Goal: Use online tool/utility: Utilize a website feature to perform a specific function

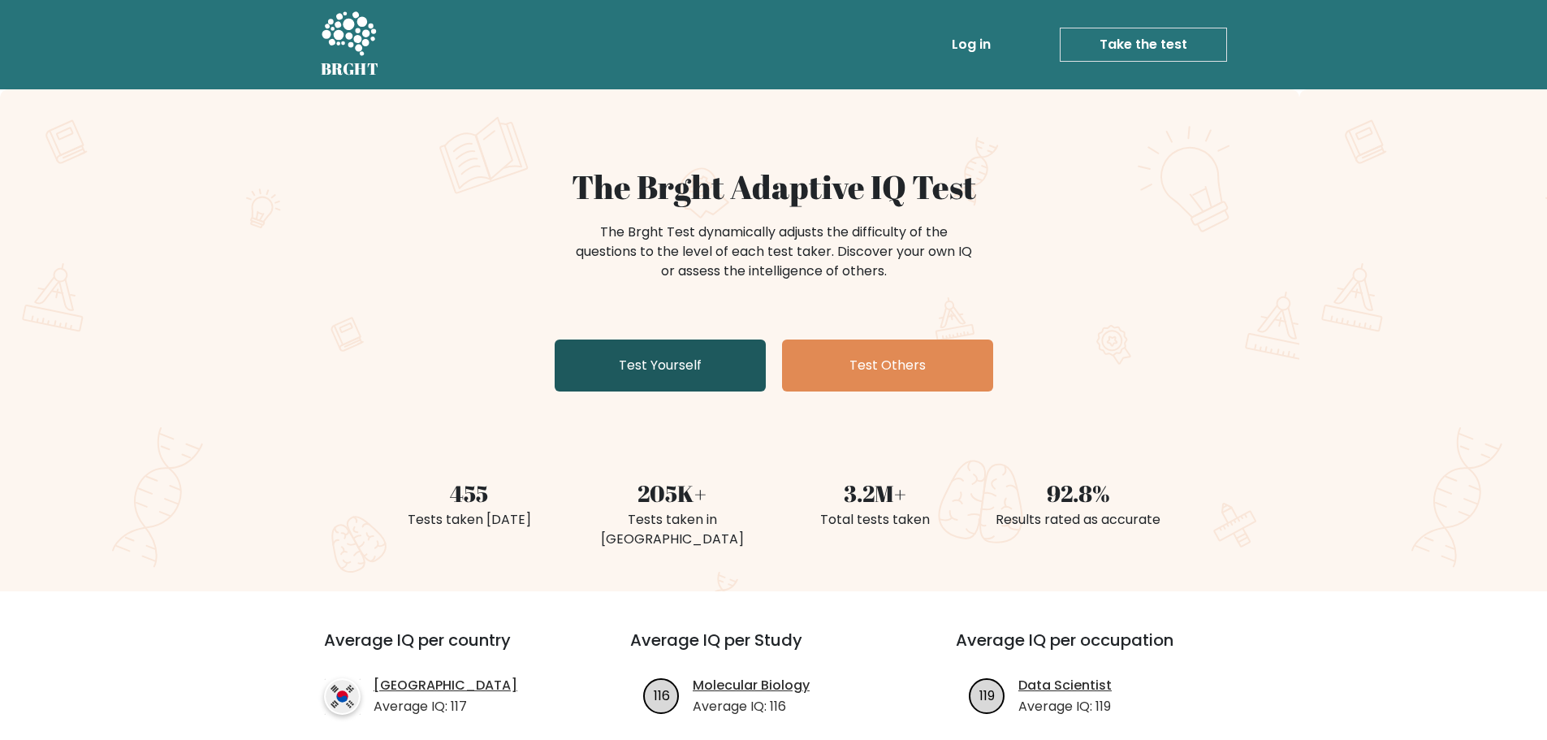
click at [698, 357] on link "Test Yourself" at bounding box center [660, 365] width 211 height 52
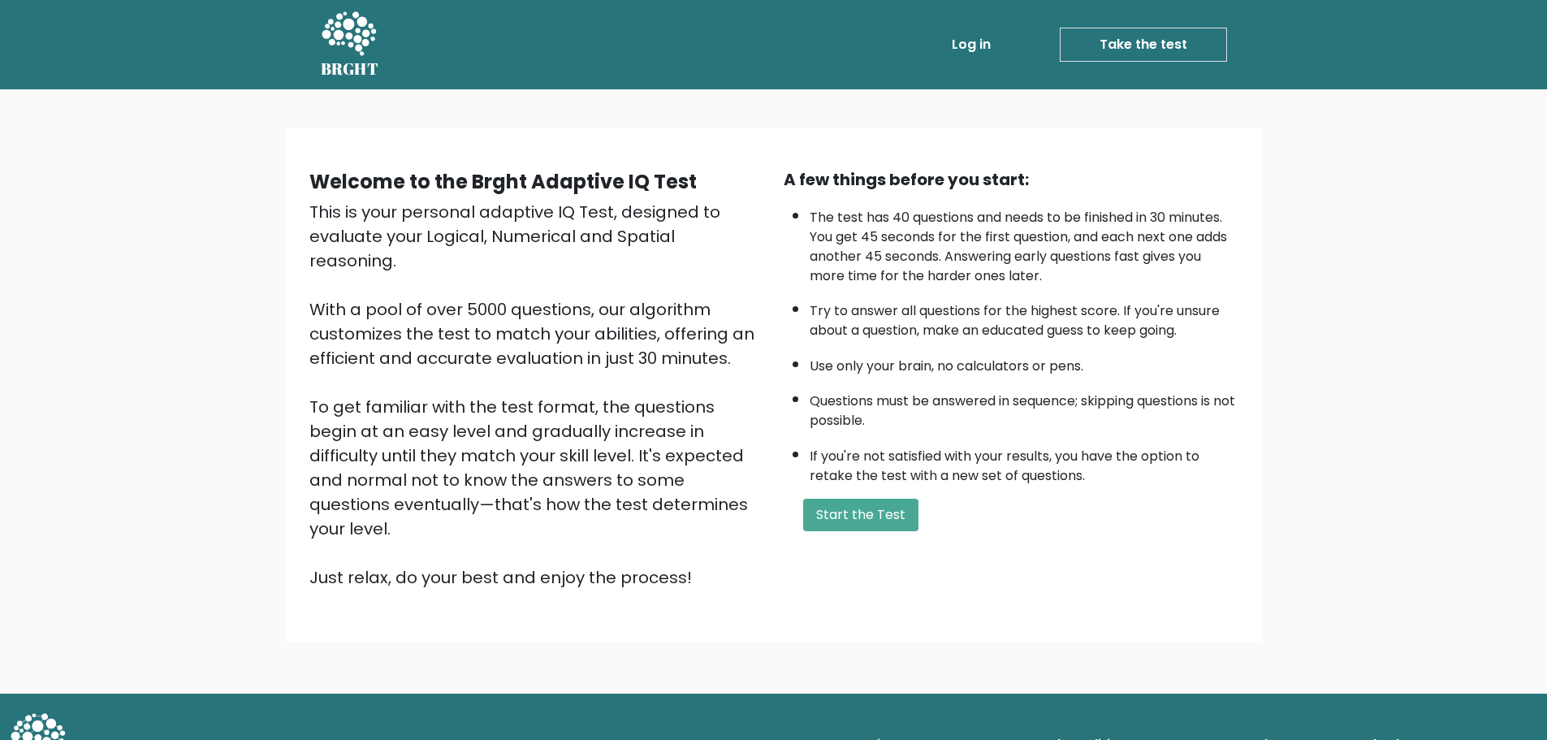
drag, startPoint x: 872, startPoint y: 515, endPoint x: 865, endPoint y: 497, distance: 19.3
click at [872, 514] on button "Start the Test" at bounding box center [860, 515] width 115 height 32
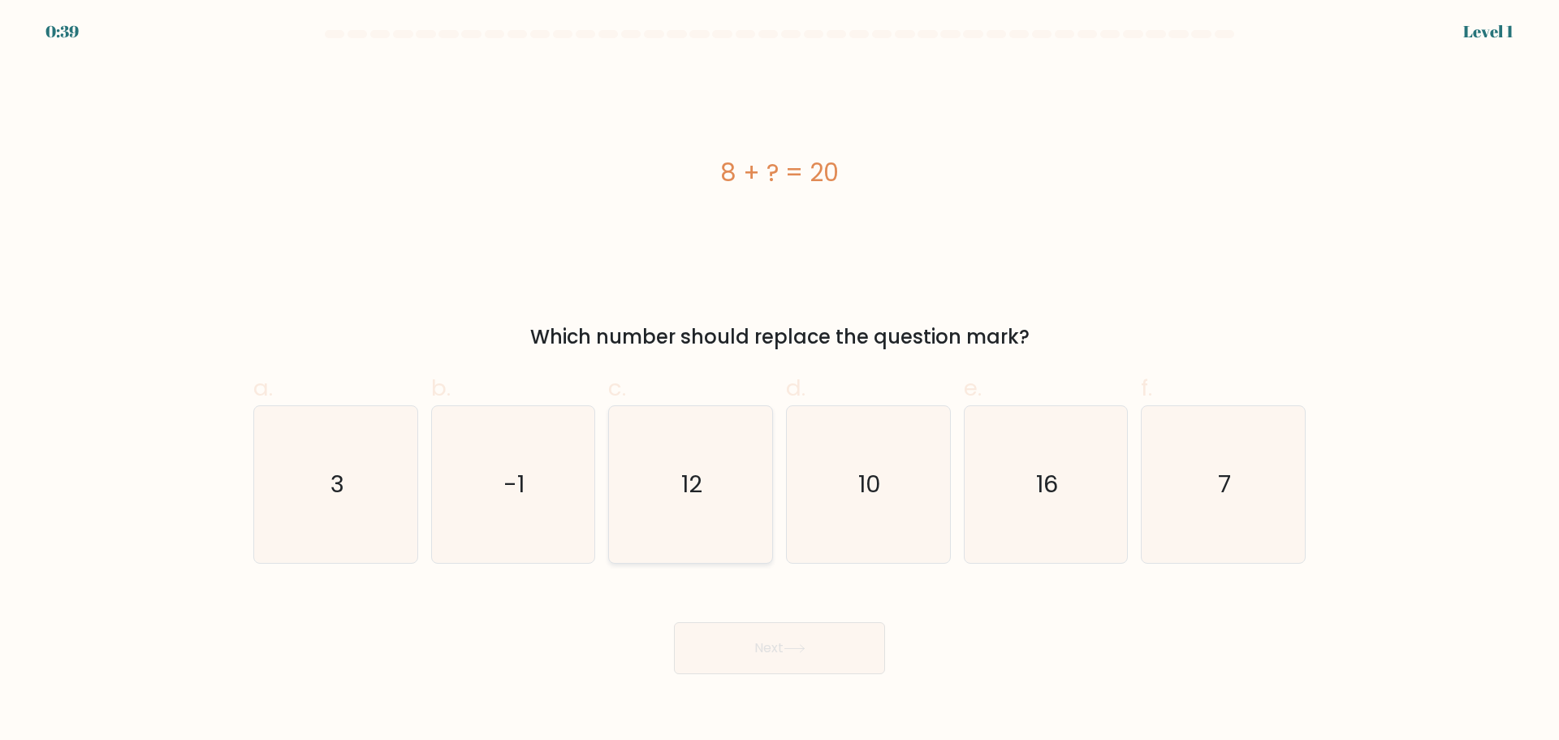
click at [685, 455] on icon "12" at bounding box center [690, 484] width 157 height 157
click at [779, 381] on input "c. 12" at bounding box center [779, 375] width 1 height 11
radio input "true"
click at [788, 637] on button "Next" at bounding box center [779, 648] width 211 height 52
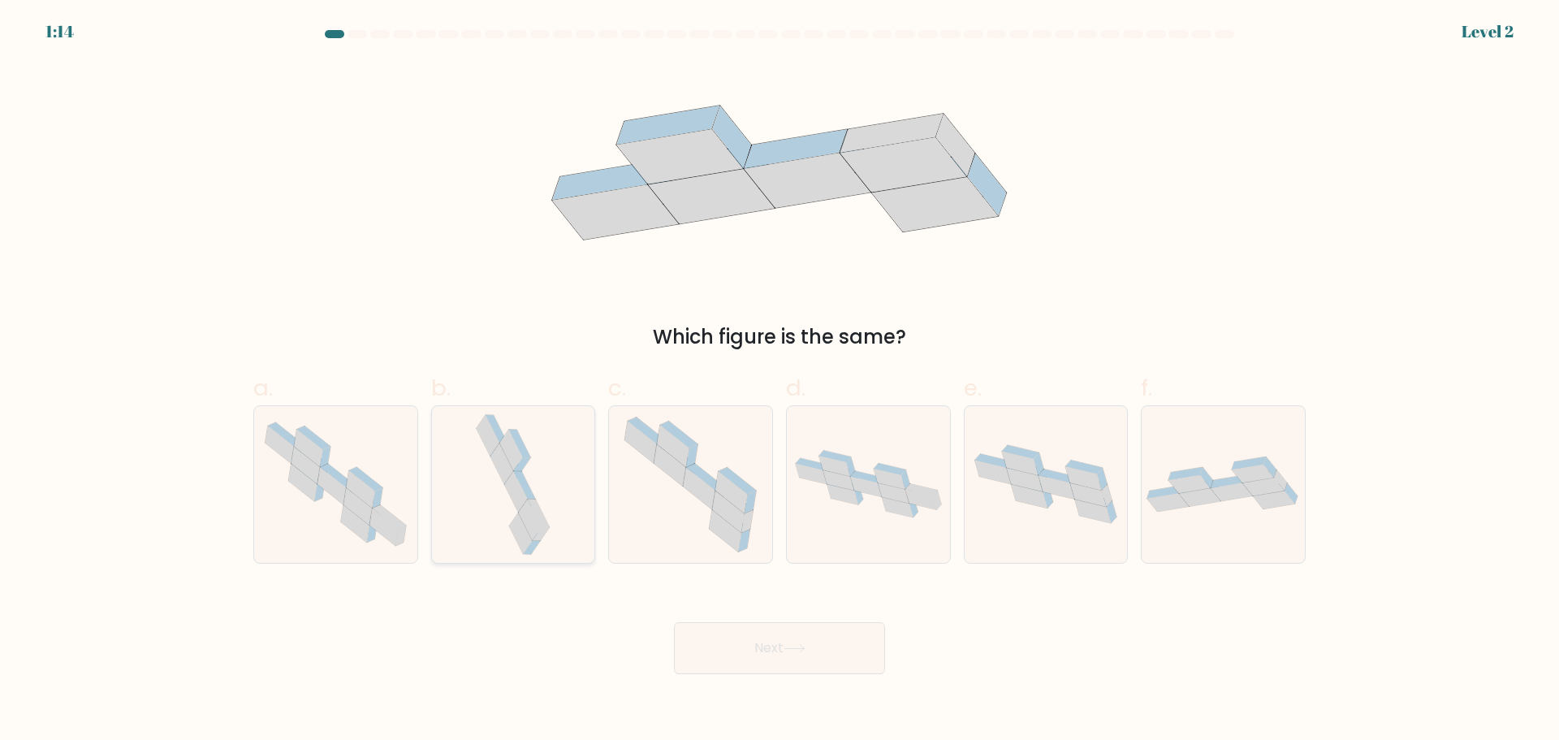
click at [564, 487] on div at bounding box center [513, 484] width 165 height 158
click at [779, 381] on input "b." at bounding box center [779, 375] width 1 height 11
radio input "true"
click at [783, 676] on body "1:13 Level 2" at bounding box center [779, 370] width 1559 height 740
click at [790, 657] on button "Next" at bounding box center [779, 648] width 211 height 52
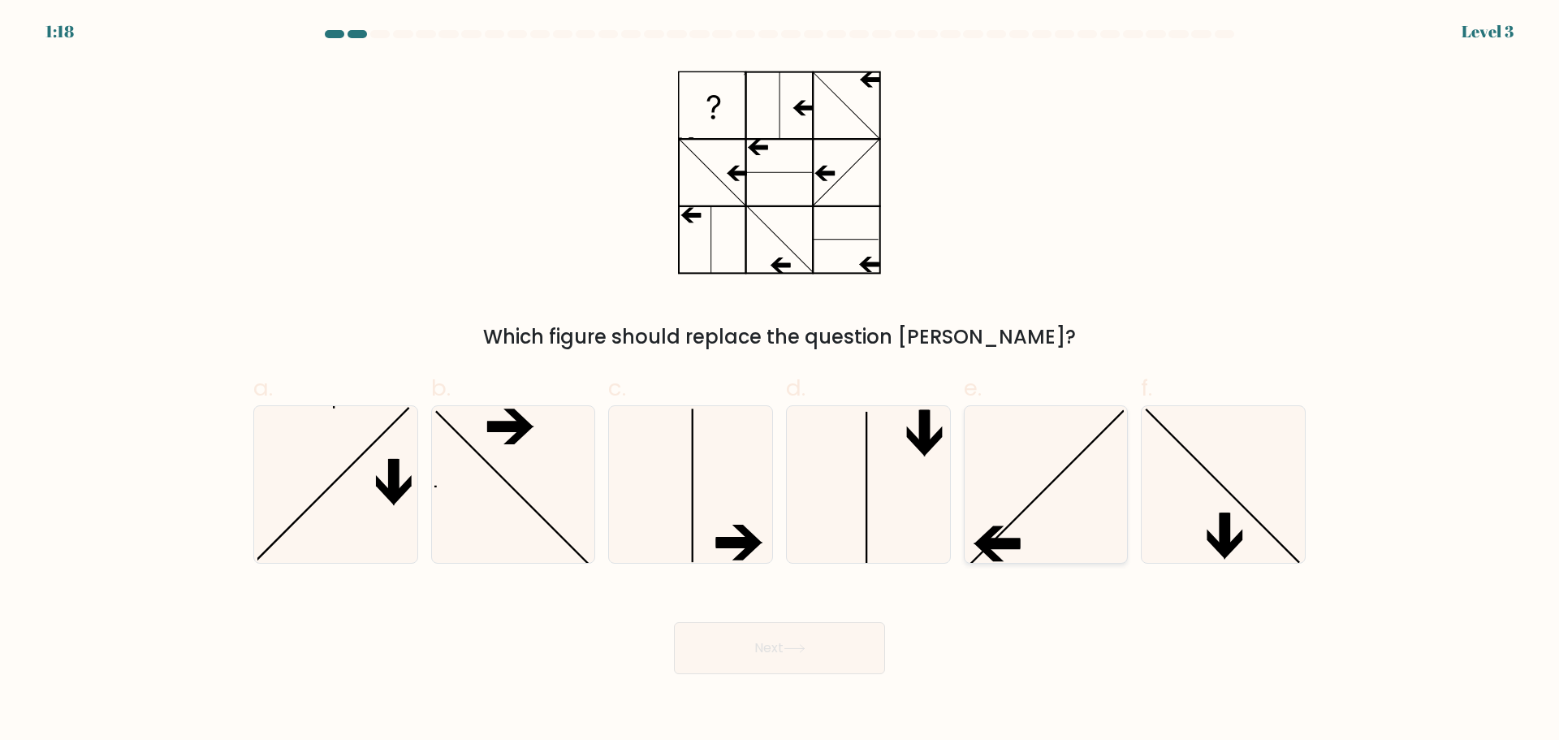
click at [1074, 527] on icon at bounding box center [1045, 484] width 157 height 157
click at [780, 381] on input "e." at bounding box center [779, 375] width 1 height 11
radio input "true"
click at [815, 650] on button "Next" at bounding box center [779, 648] width 211 height 52
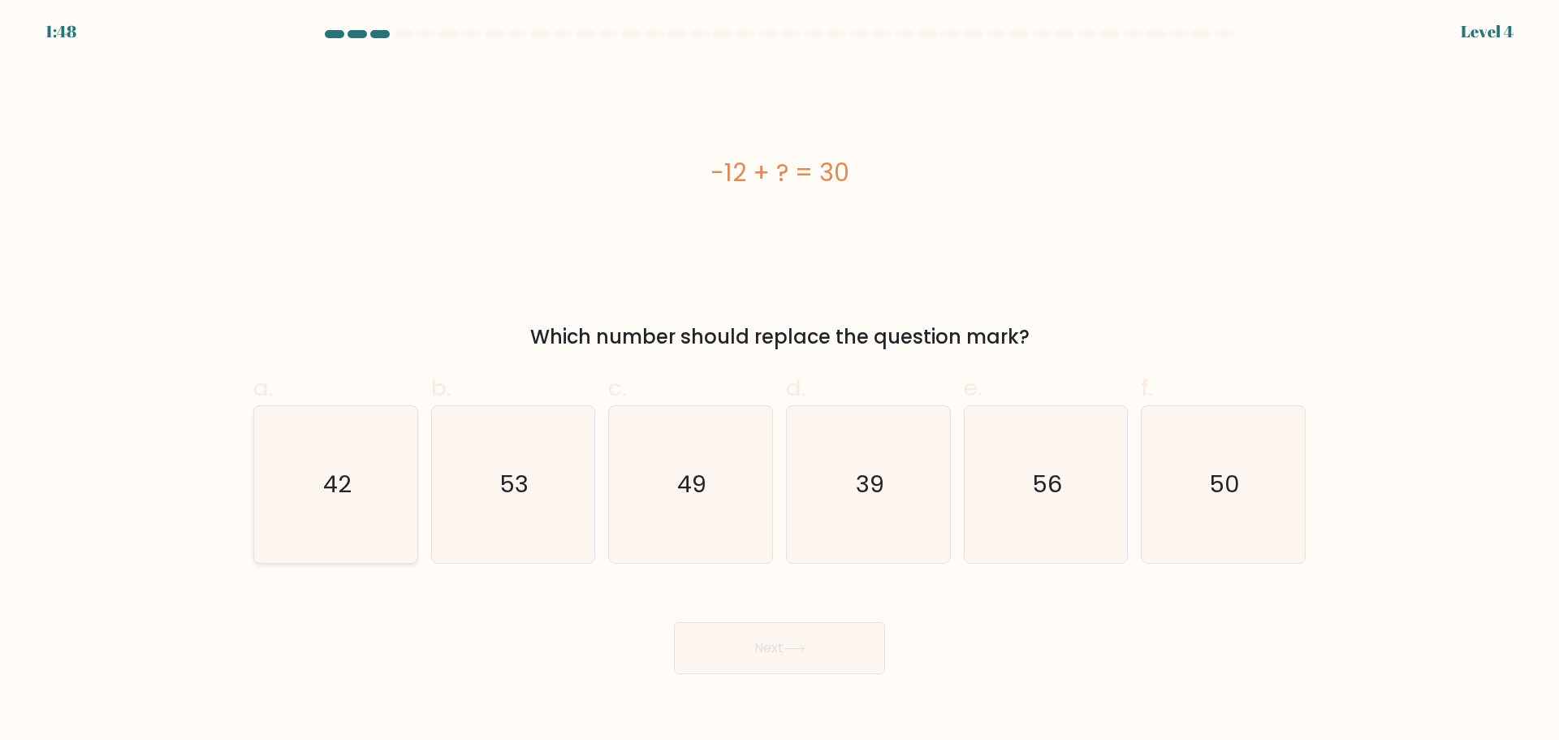
click at [314, 470] on icon "42" at bounding box center [335, 484] width 157 height 157
click at [779, 381] on input "a. 42" at bounding box center [779, 375] width 1 height 11
radio input "true"
click at [809, 654] on button "Next" at bounding box center [779, 648] width 211 height 52
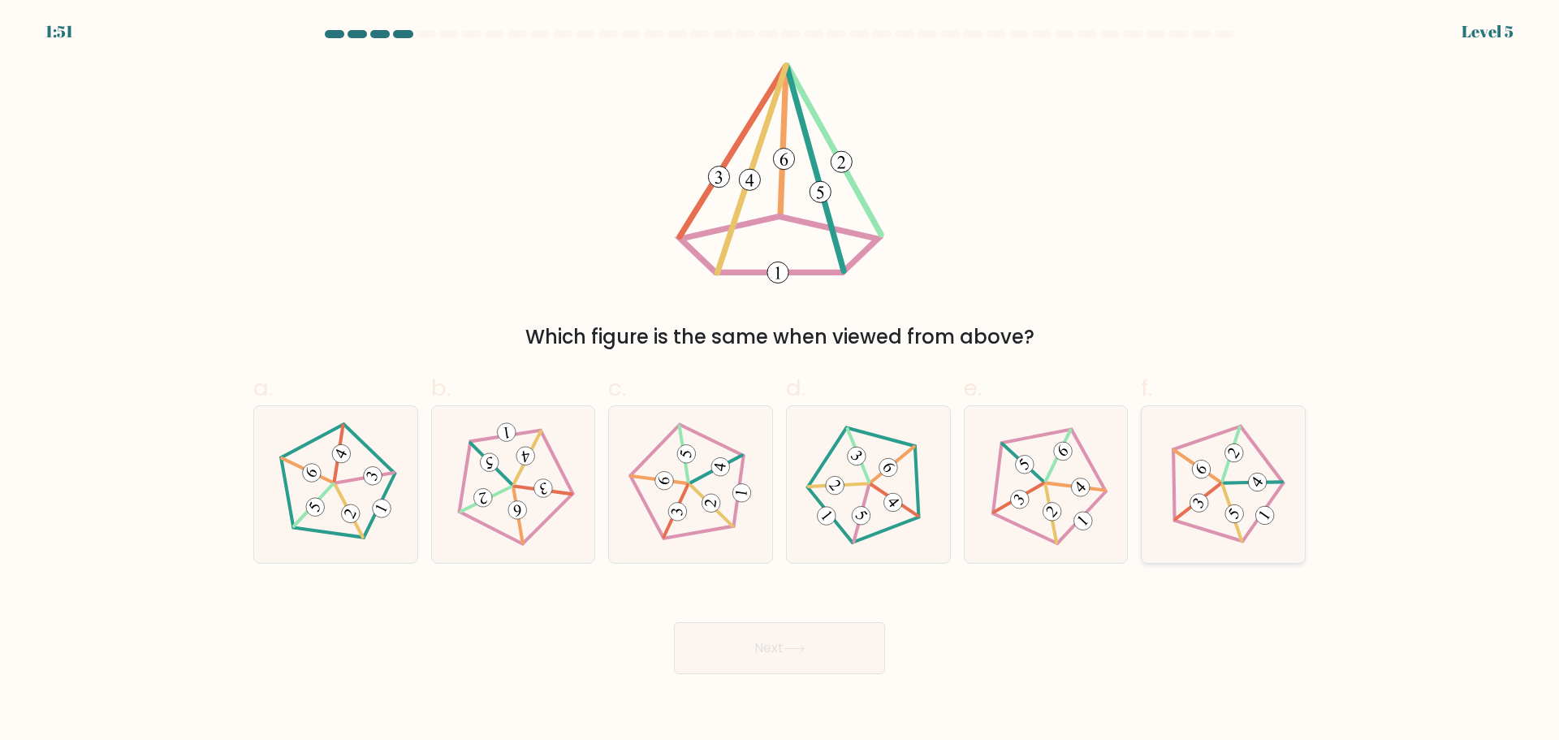
click at [1208, 501] on 514 at bounding box center [1199, 503] width 26 height 26
click at [780, 381] on input "f." at bounding box center [779, 375] width 1 height 11
radio input "true"
click at [814, 650] on button "Next" at bounding box center [779, 648] width 211 height 52
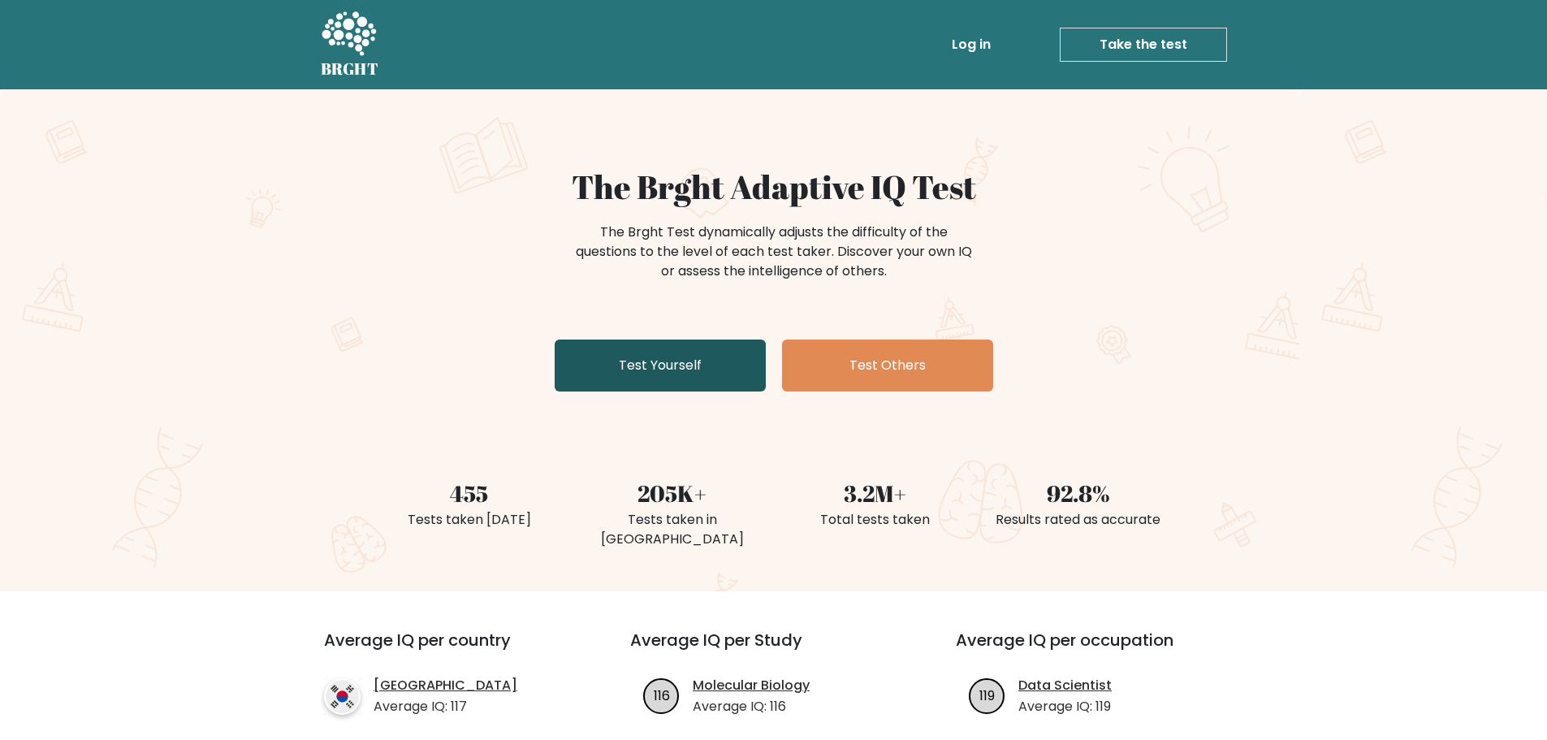
click at [641, 365] on link "Test Yourself" at bounding box center [660, 365] width 211 height 52
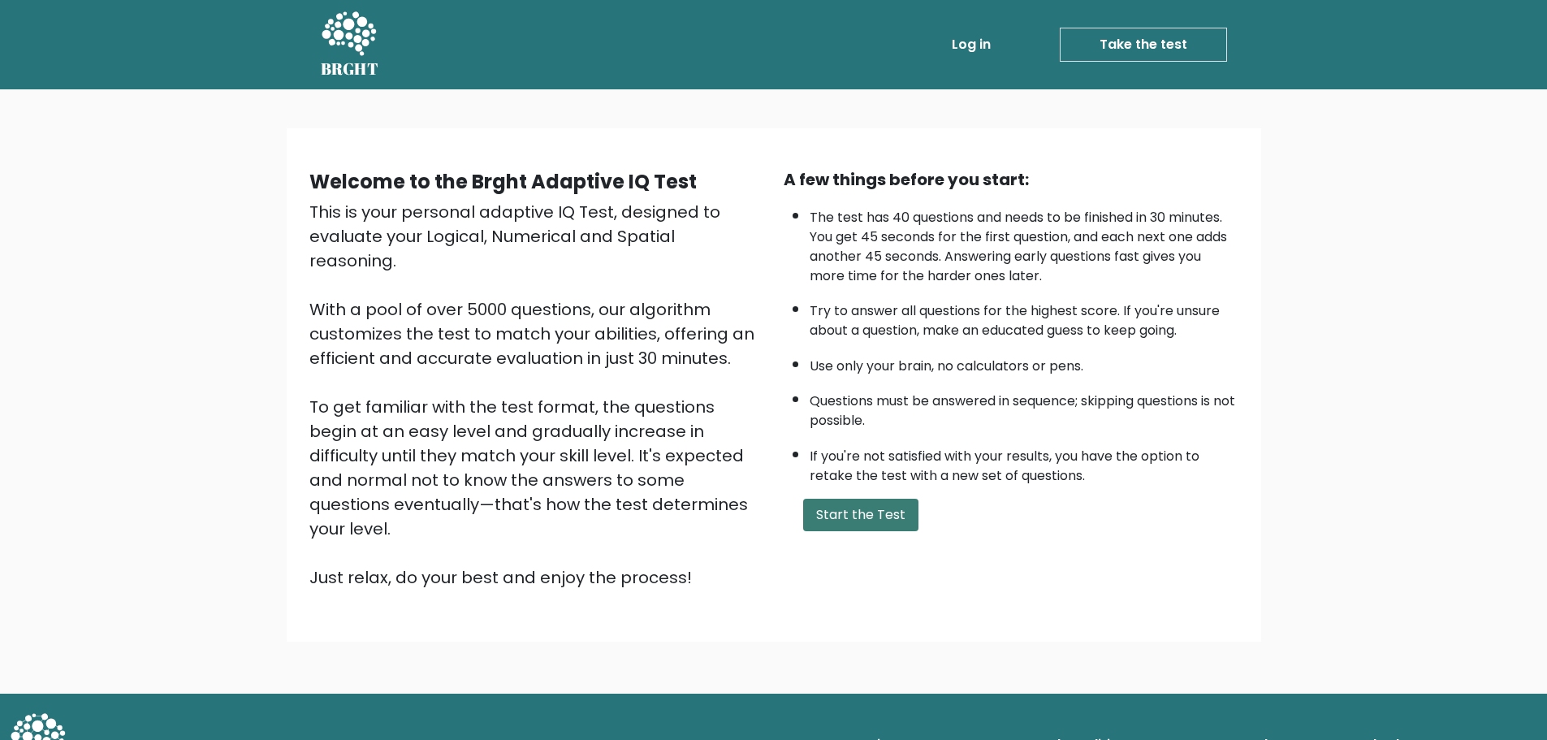
click at [885, 514] on button "Start the Test" at bounding box center [860, 515] width 115 height 32
